Goal: Transaction & Acquisition: Purchase product/service

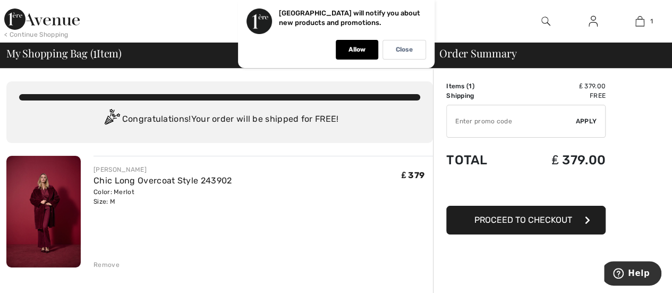
click at [484, 118] on input "TEXT" at bounding box center [511, 121] width 129 height 32
type input "FLASH15"
click at [585, 124] on span "Apply" at bounding box center [586, 121] width 21 height 10
click at [413, 55] on div "Close" at bounding box center [404, 50] width 44 height 20
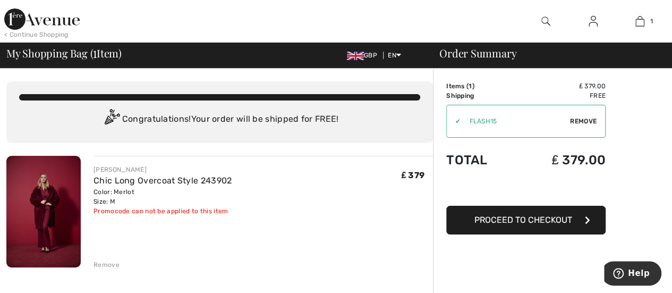
click at [549, 23] on img at bounding box center [545, 21] width 9 height 13
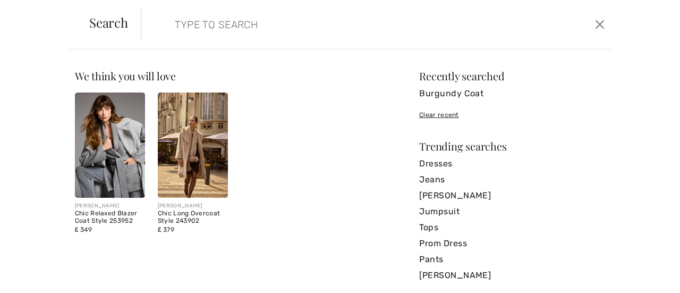
click at [172, 28] on input "search" at bounding box center [326, 24] width 319 height 32
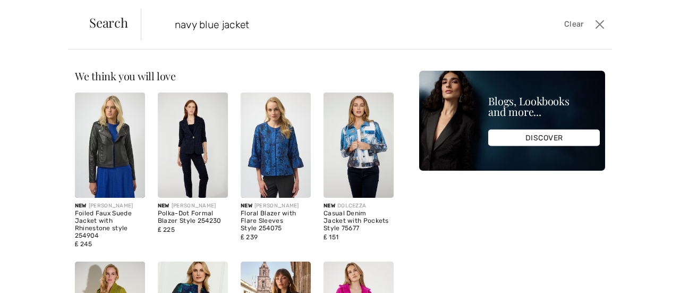
type input "navy blue jacket"
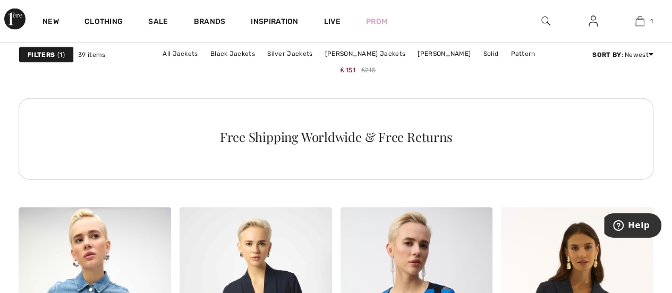
scroll to position [1260, 0]
